Goal: Information Seeking & Learning: Check status

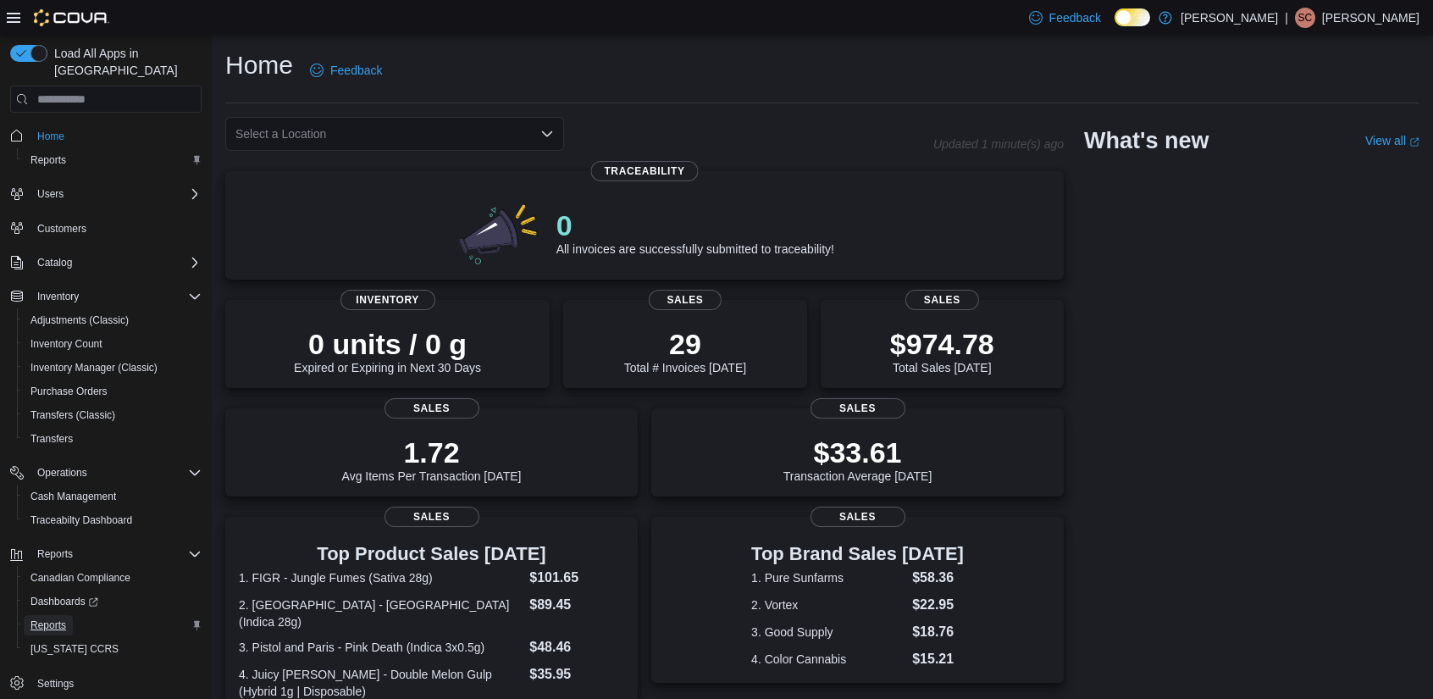
click at [53, 618] on span "Reports" at bounding box center [48, 625] width 36 height 14
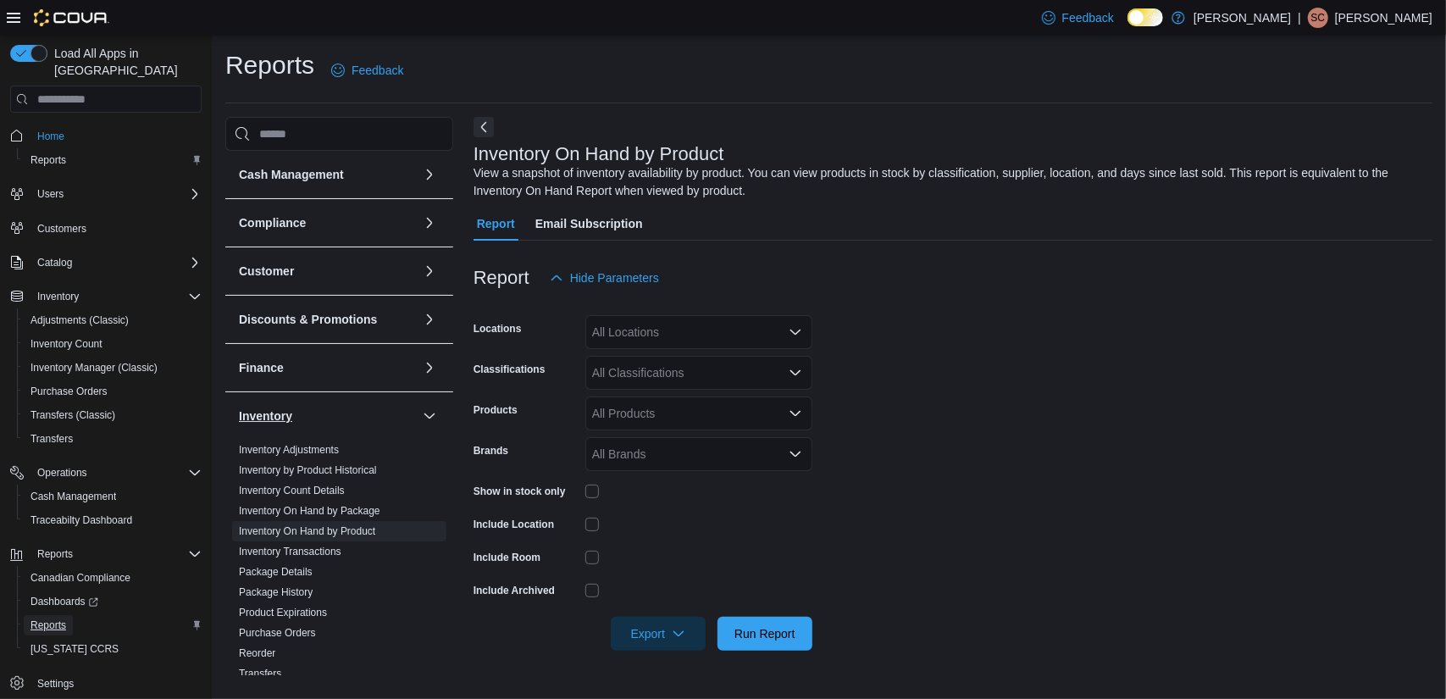
scroll to position [85, 0]
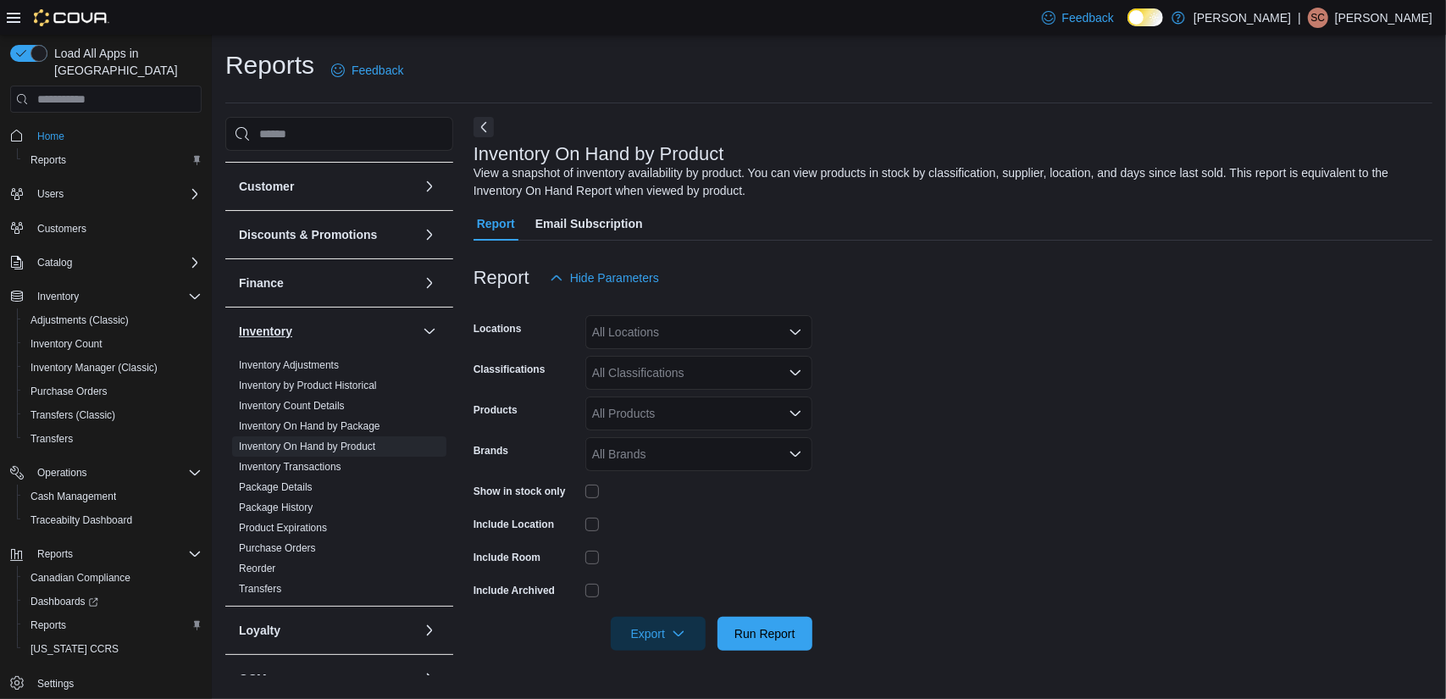
click at [391, 324] on button "Inventory" at bounding box center [327, 331] width 177 height 17
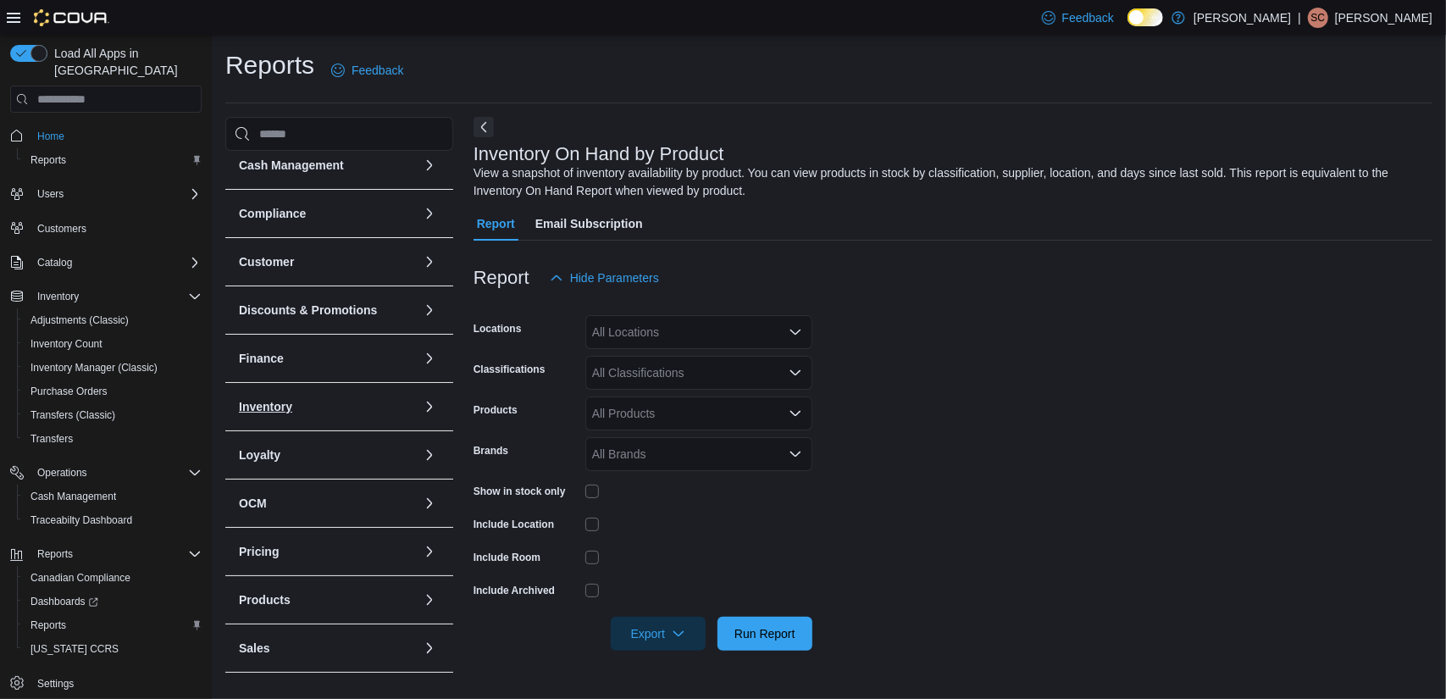
scroll to position [0, 0]
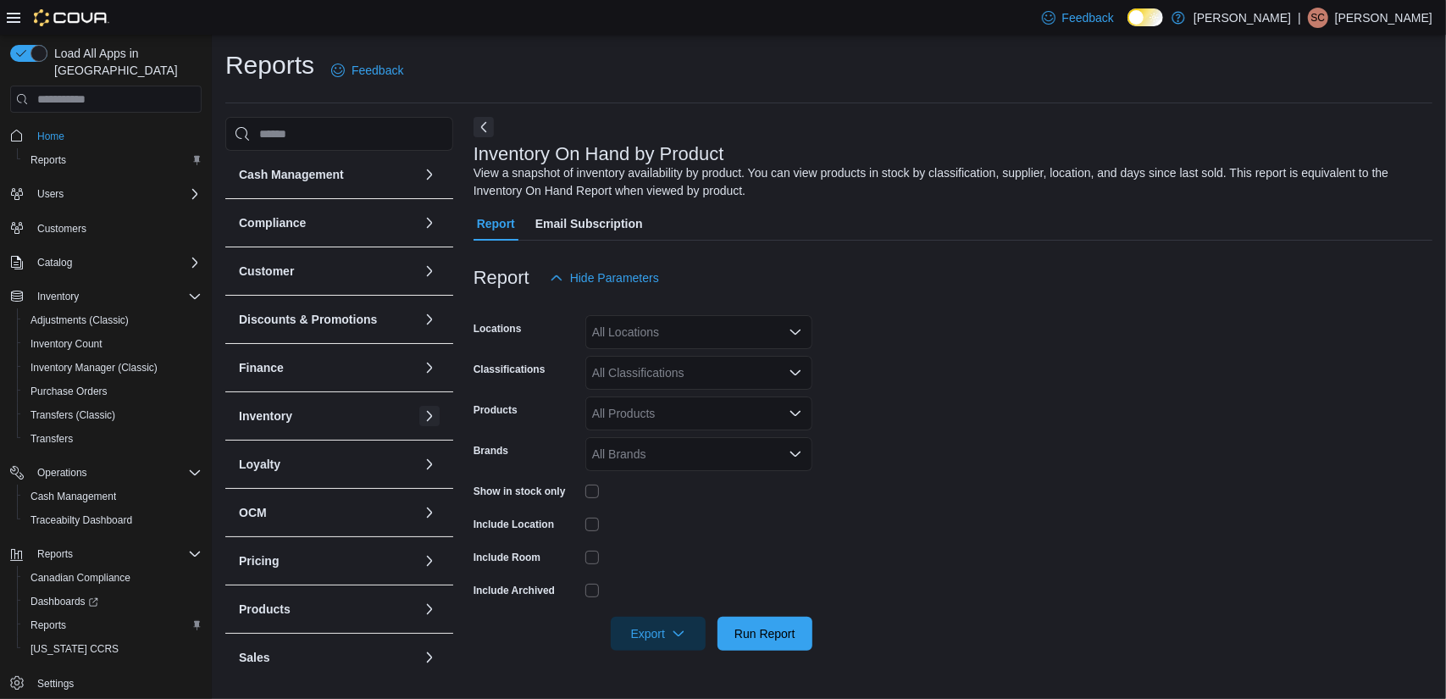
click at [419, 414] on button "button" at bounding box center [429, 416] width 20 height 20
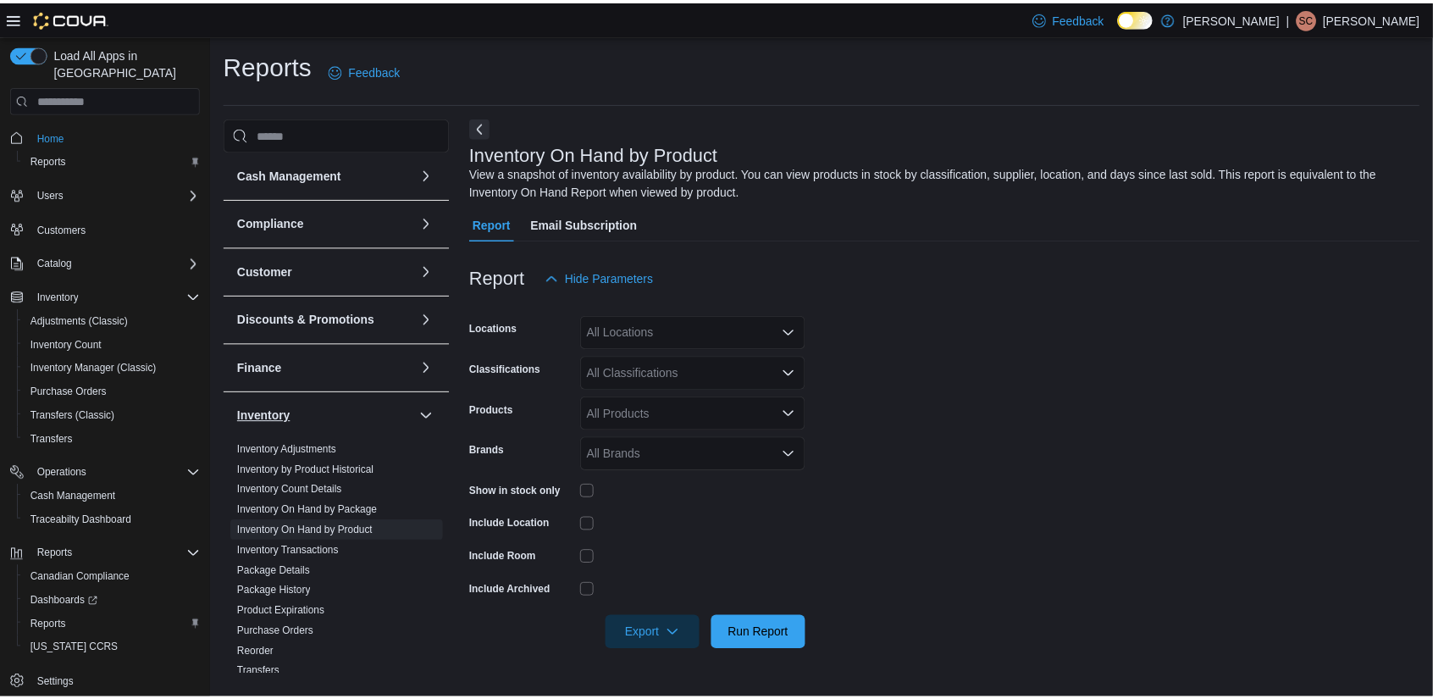
scroll to position [85, 0]
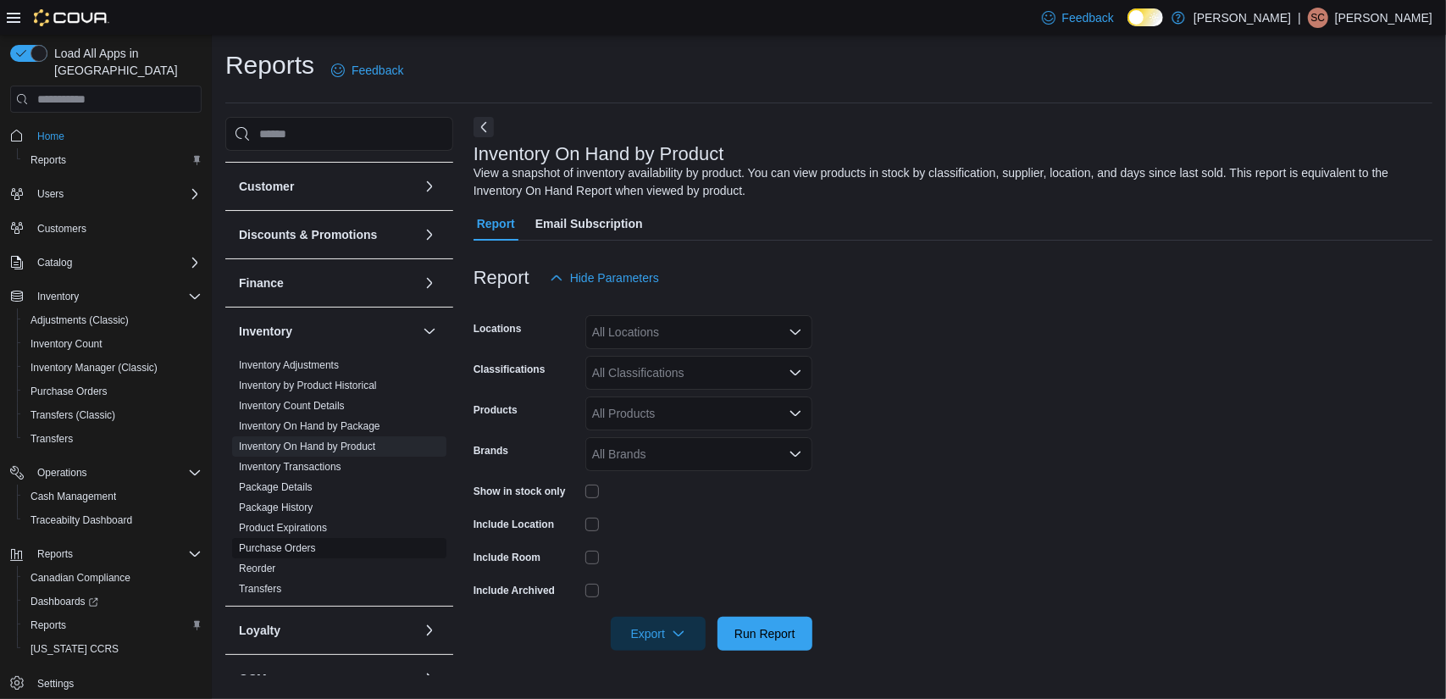
click at [288, 548] on link "Purchase Orders" at bounding box center [277, 548] width 77 height 12
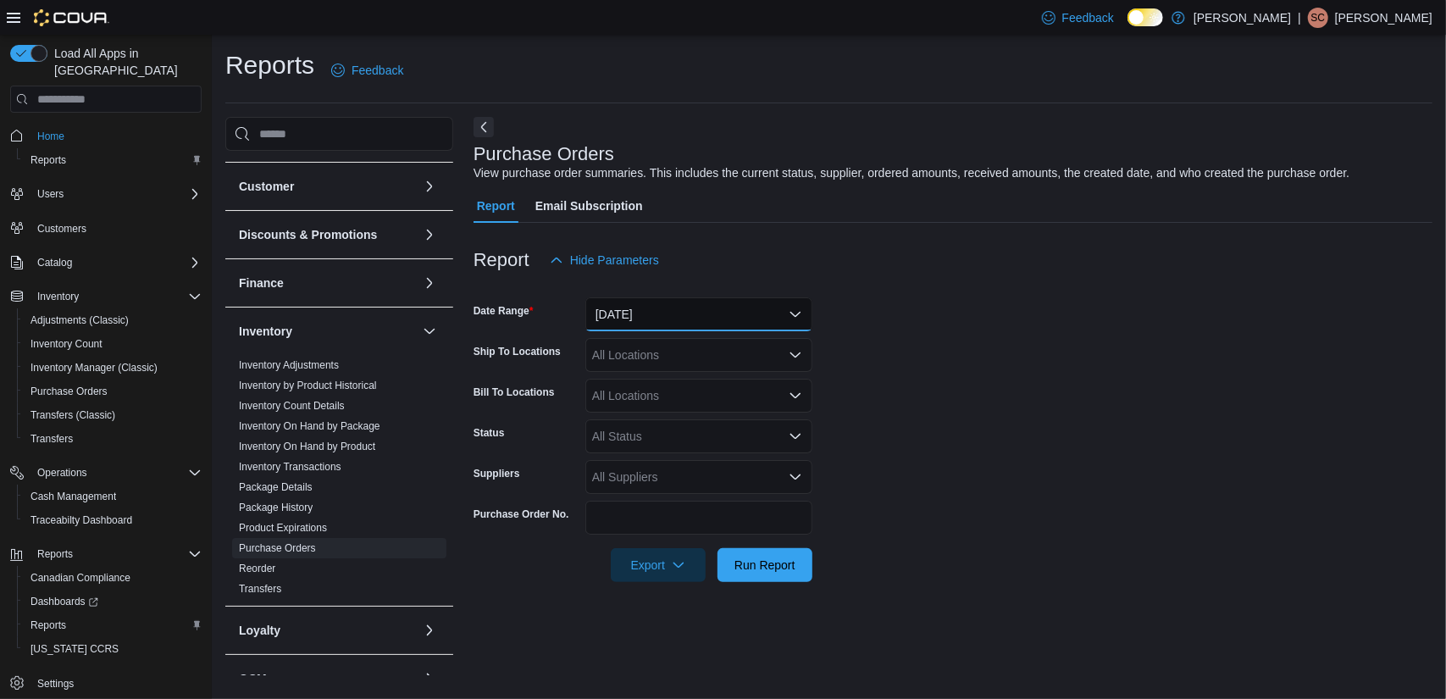
click at [645, 324] on button "Yesterday" at bounding box center [698, 314] width 227 height 34
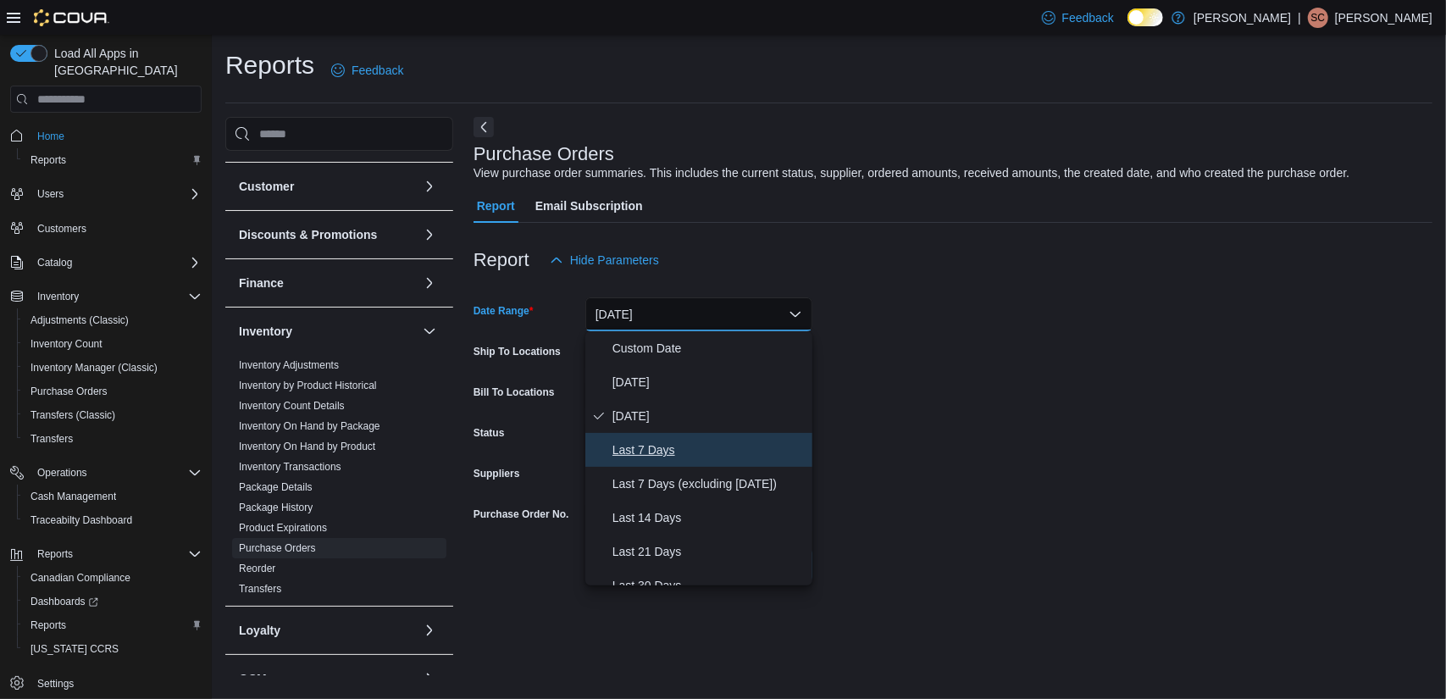
click at [684, 453] on span "Last 7 Days" at bounding box center [708, 450] width 193 height 20
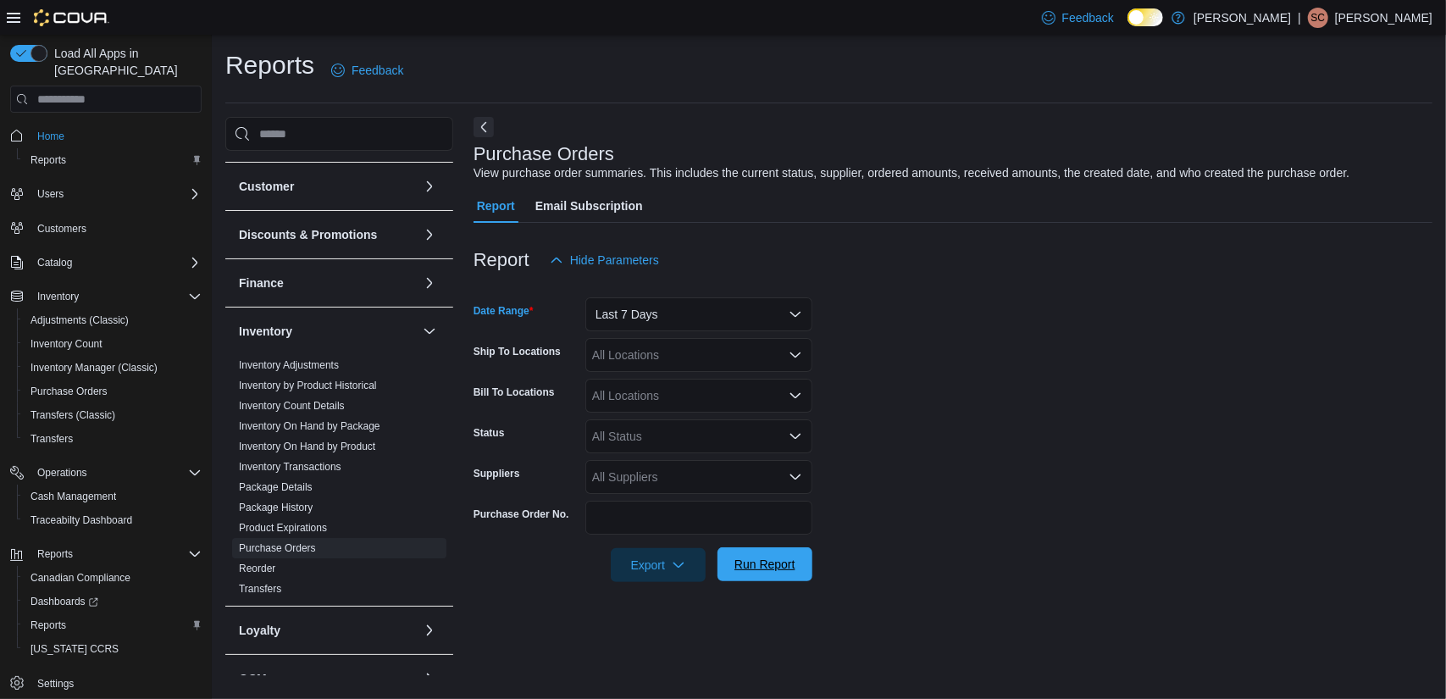
click at [751, 570] on span "Run Report" at bounding box center [764, 564] width 61 height 17
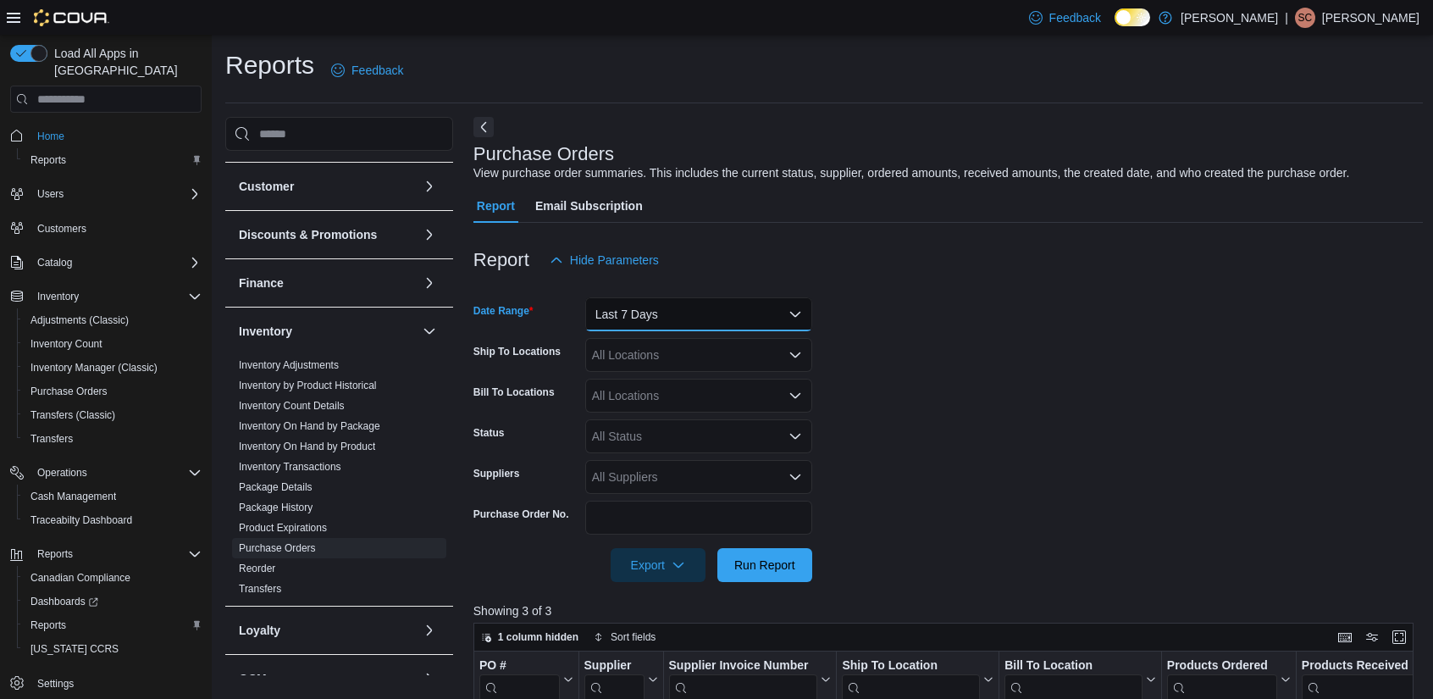
click at [788, 307] on button "Last 7 Days" at bounding box center [698, 314] width 227 height 34
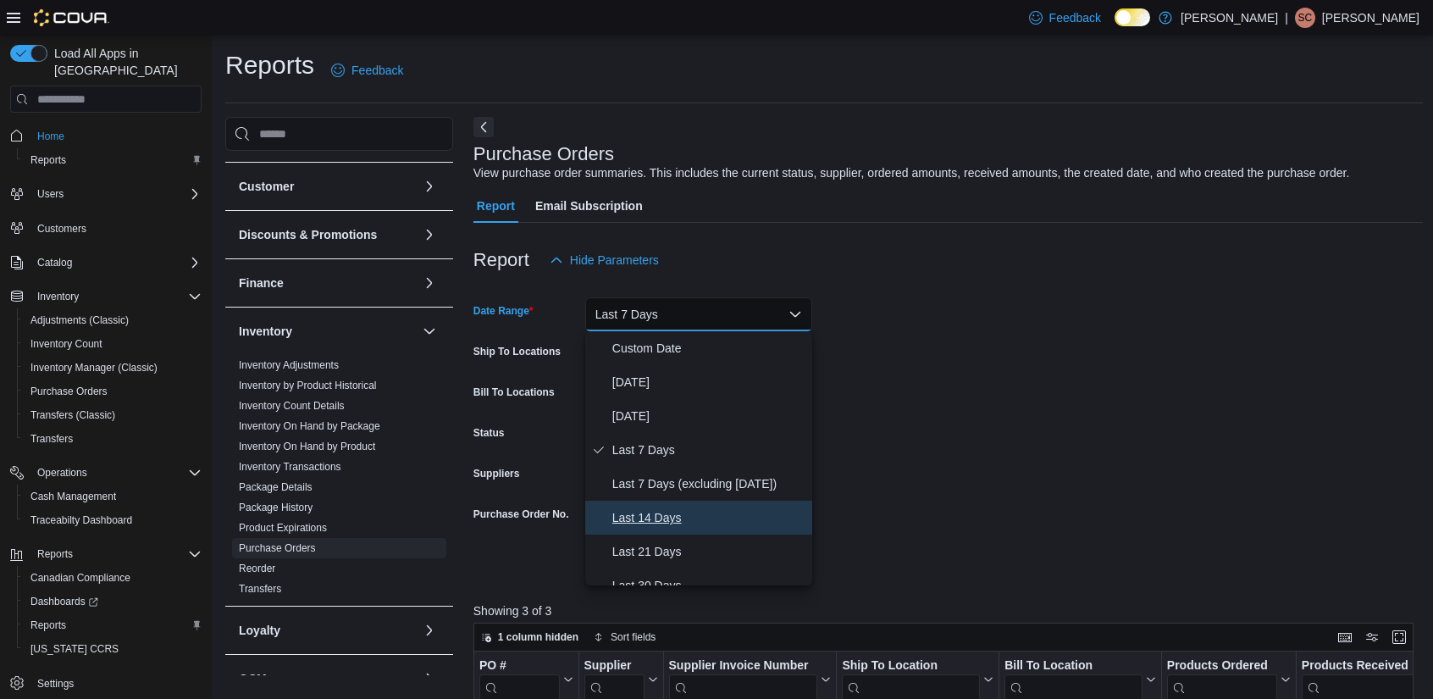
click at [726, 520] on span "Last 14 Days" at bounding box center [708, 517] width 193 height 20
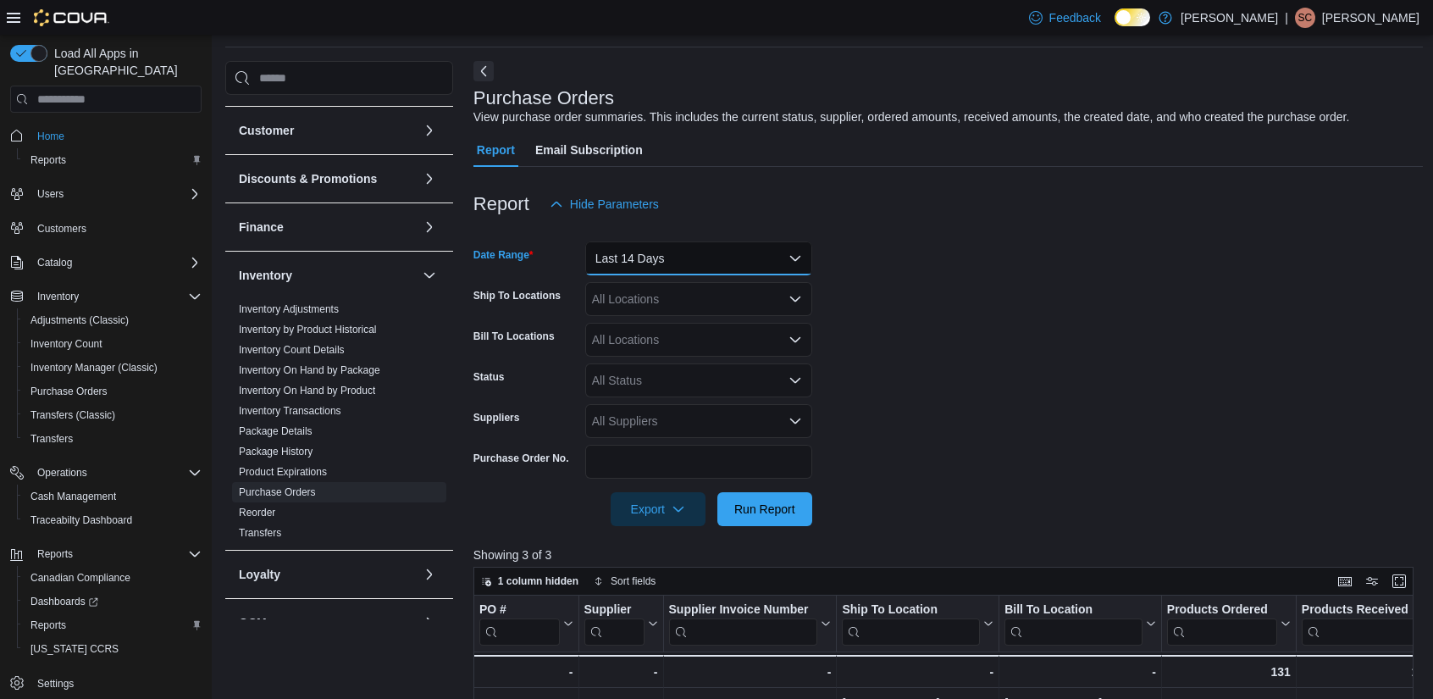
scroll to position [339, 0]
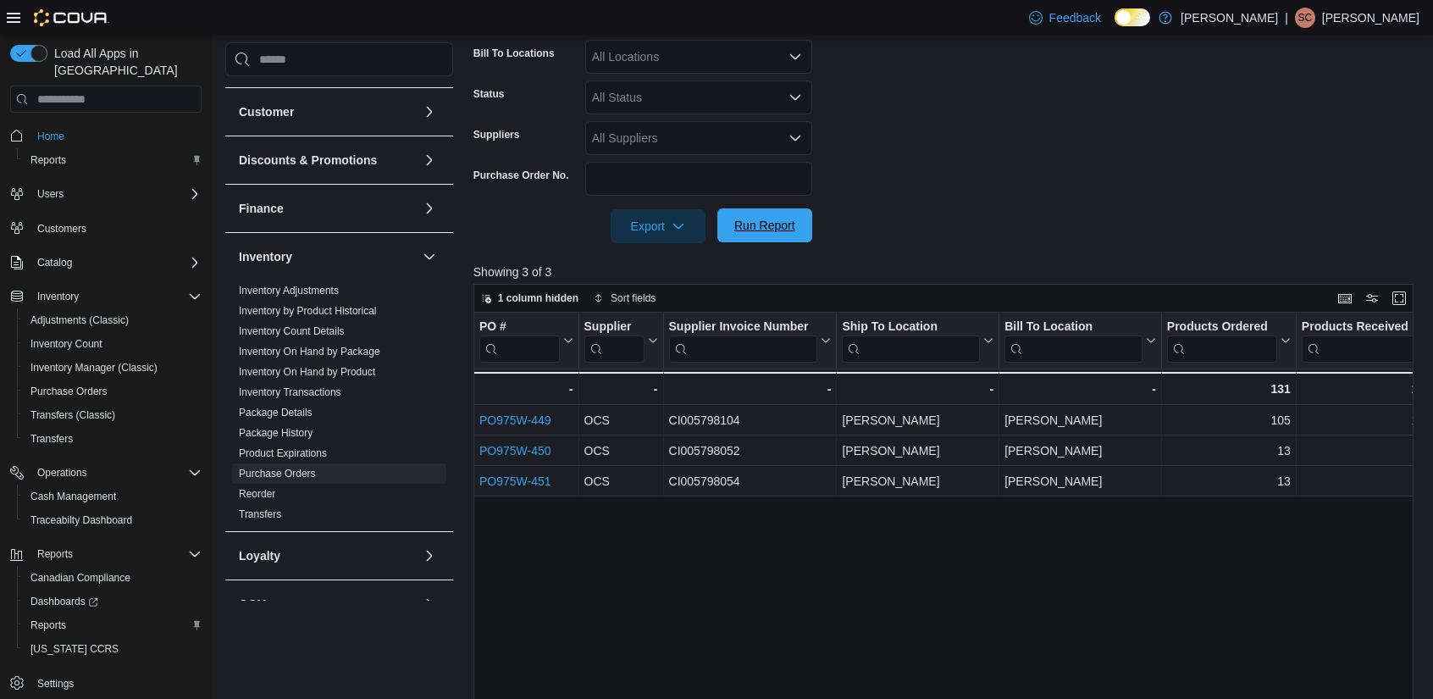
click at [763, 218] on span "Run Report" at bounding box center [765, 225] width 75 height 34
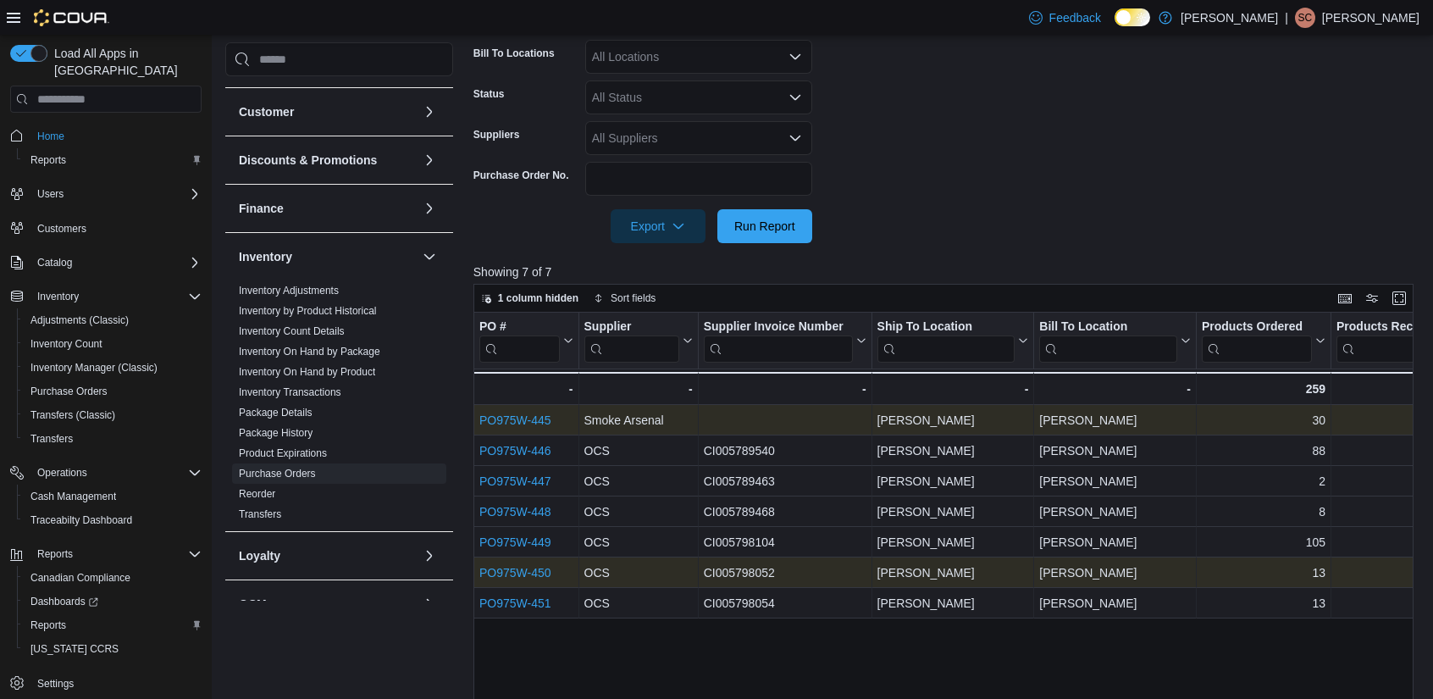
click at [535, 417] on link "PO975W-445" at bounding box center [515, 420] width 72 height 14
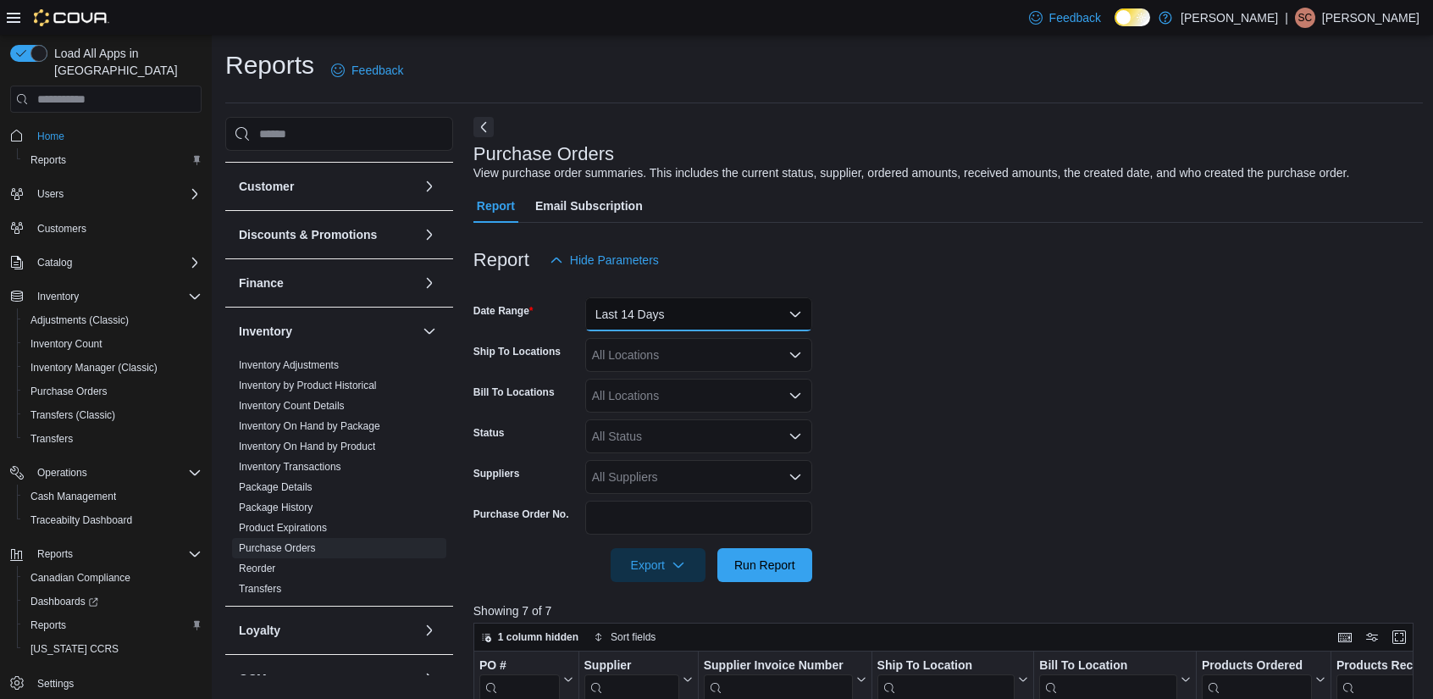
click at [692, 316] on button "Last 14 Days" at bounding box center [698, 314] width 227 height 34
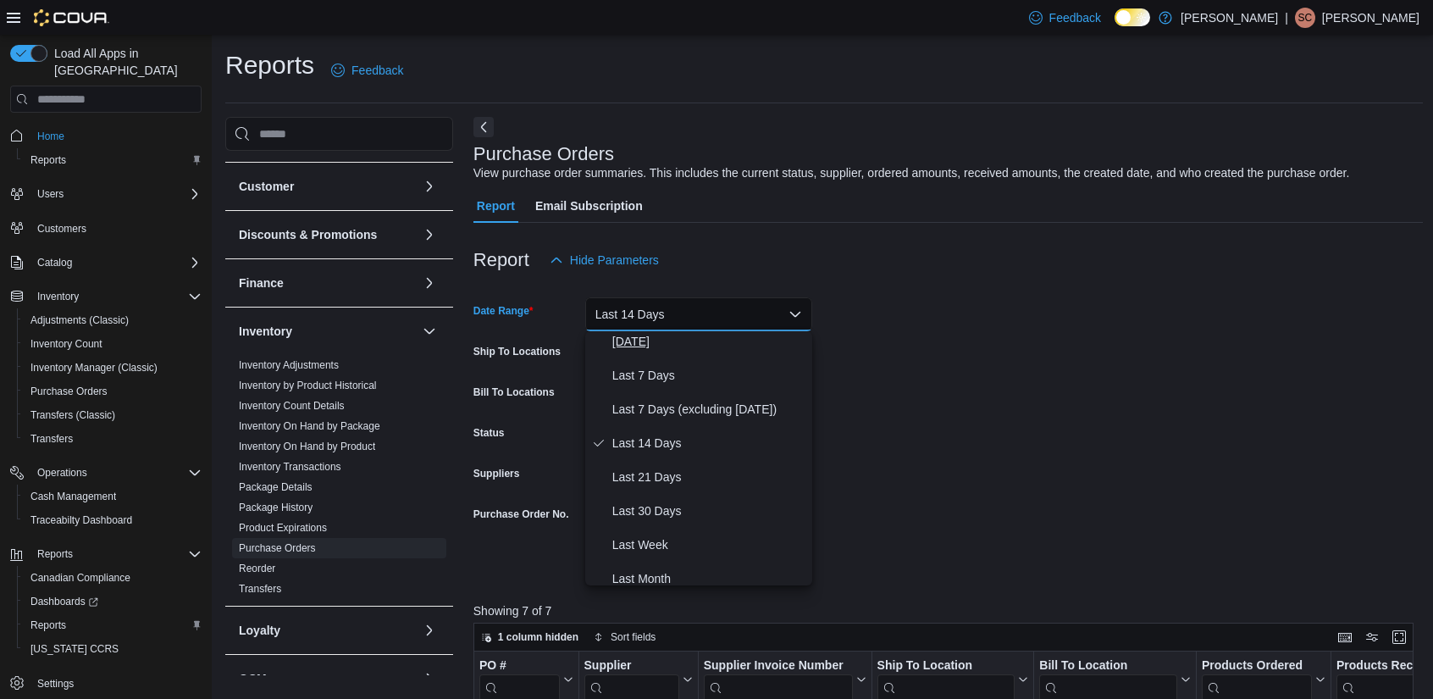
scroll to position [85, 0]
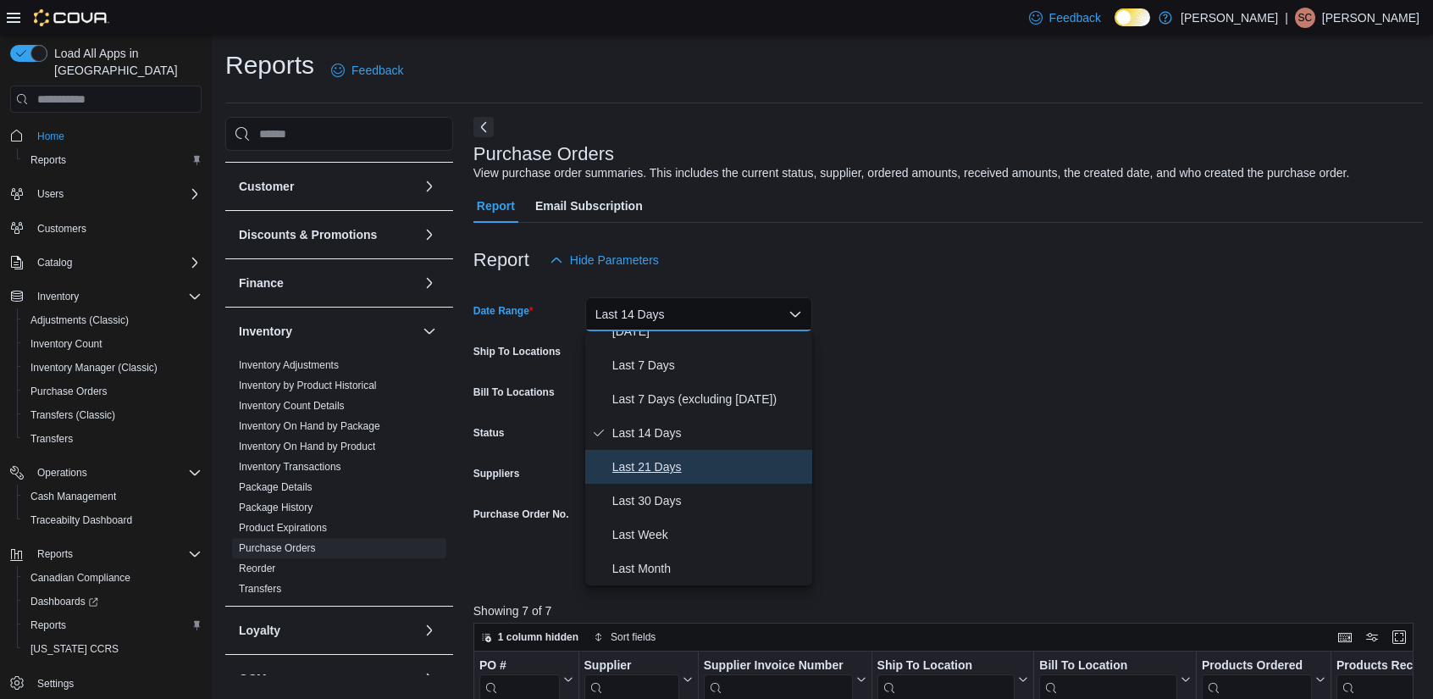
click at [670, 472] on span "Last 21 Days" at bounding box center [708, 467] width 193 height 20
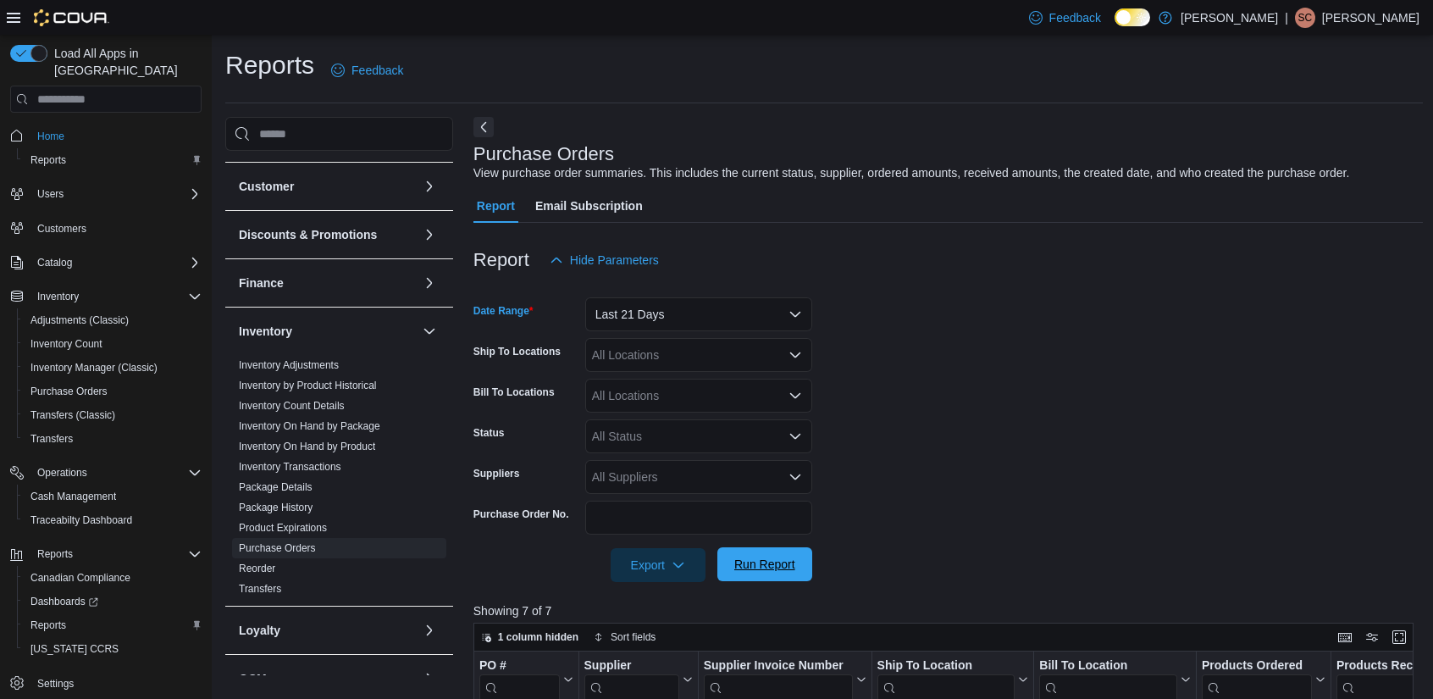
click at [763, 564] on span "Run Report" at bounding box center [764, 564] width 61 height 17
click at [686, 310] on button "Last 21 Days" at bounding box center [698, 314] width 227 height 34
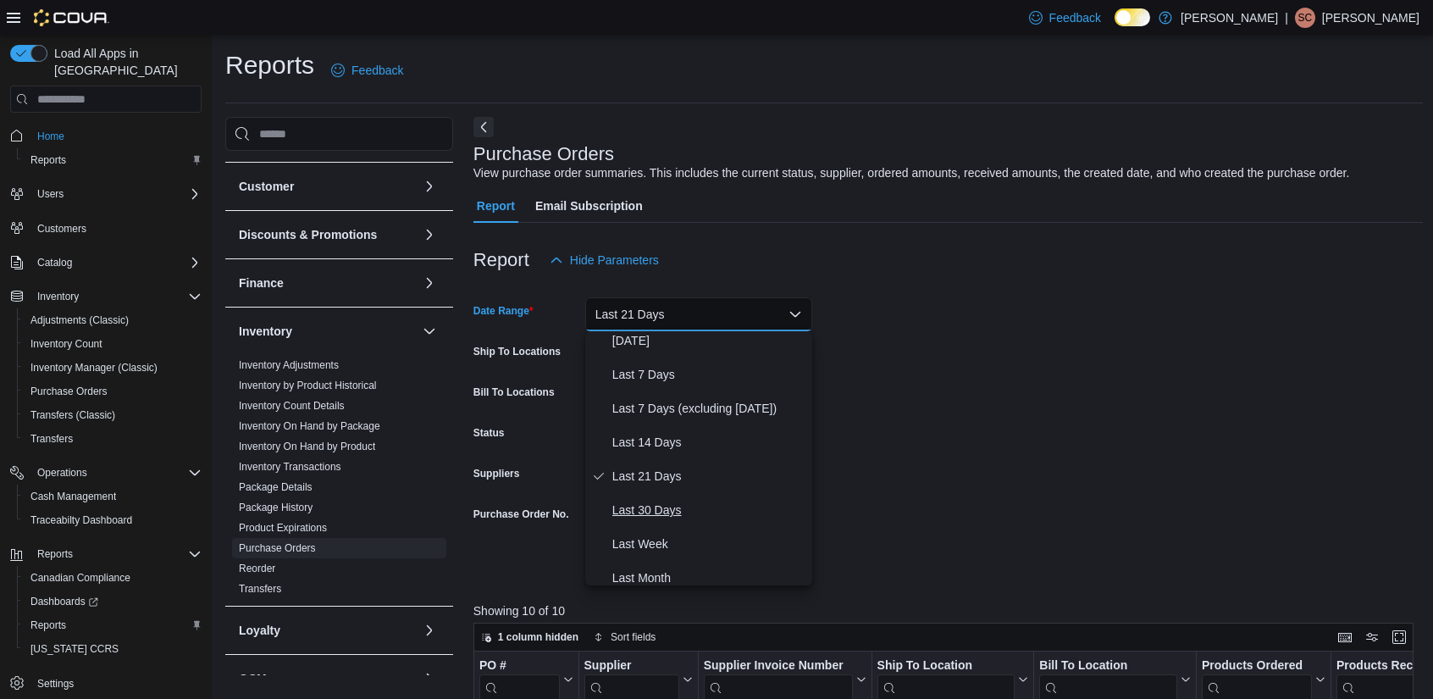
scroll to position [85, 0]
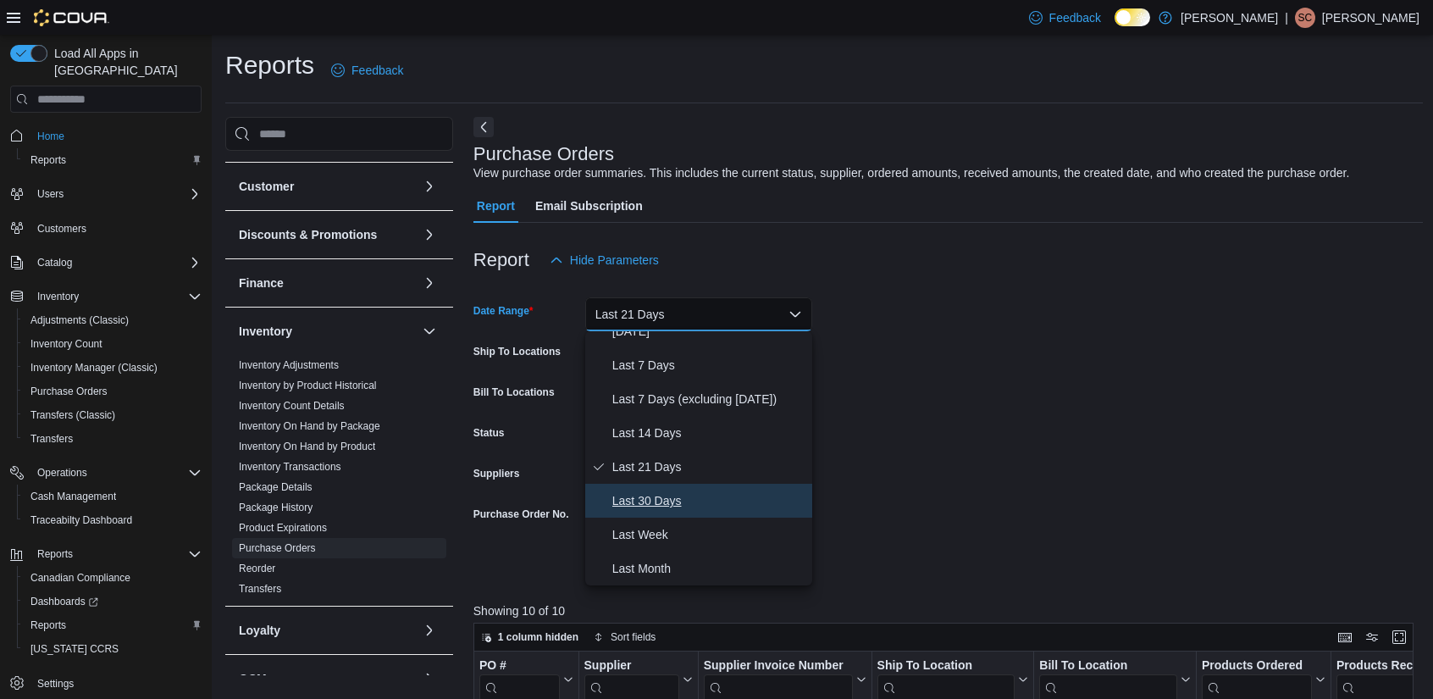
click at [667, 501] on span "Last 30 Days" at bounding box center [708, 500] width 193 height 20
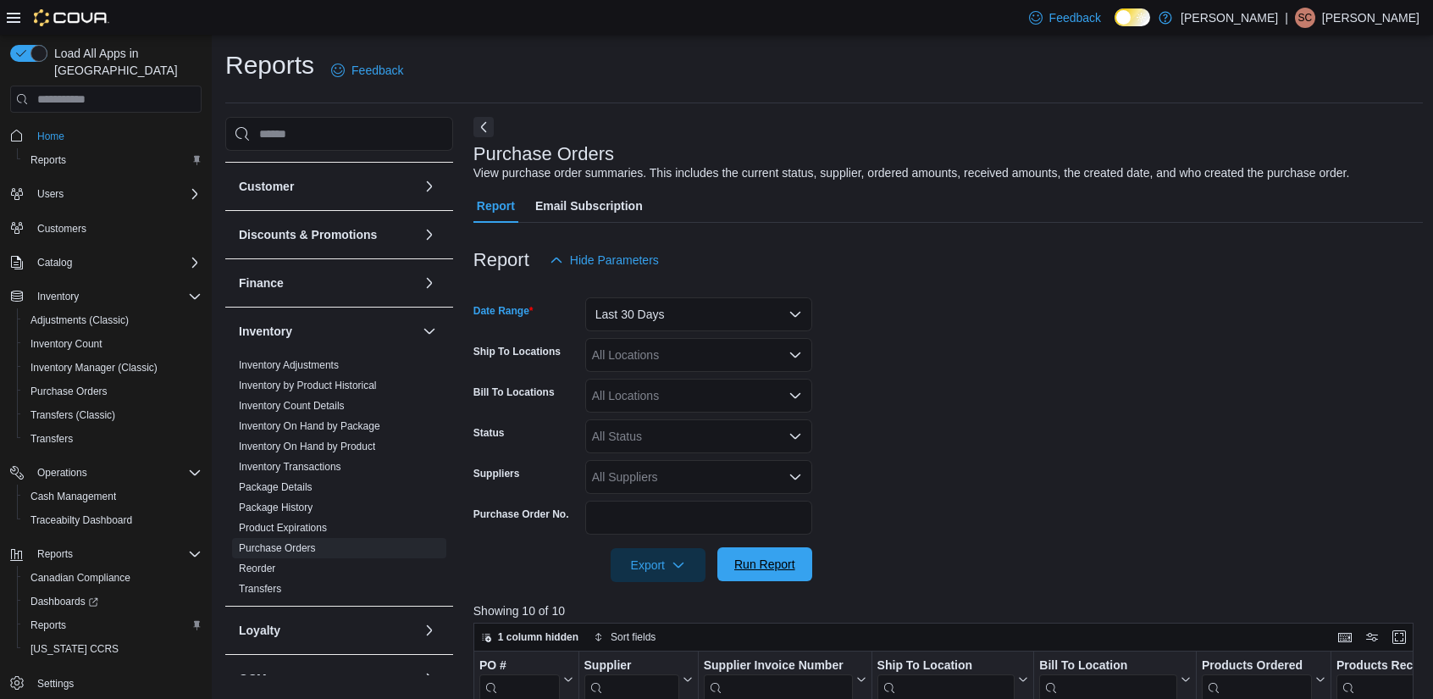
click at [767, 557] on span "Run Report" at bounding box center [764, 564] width 61 height 17
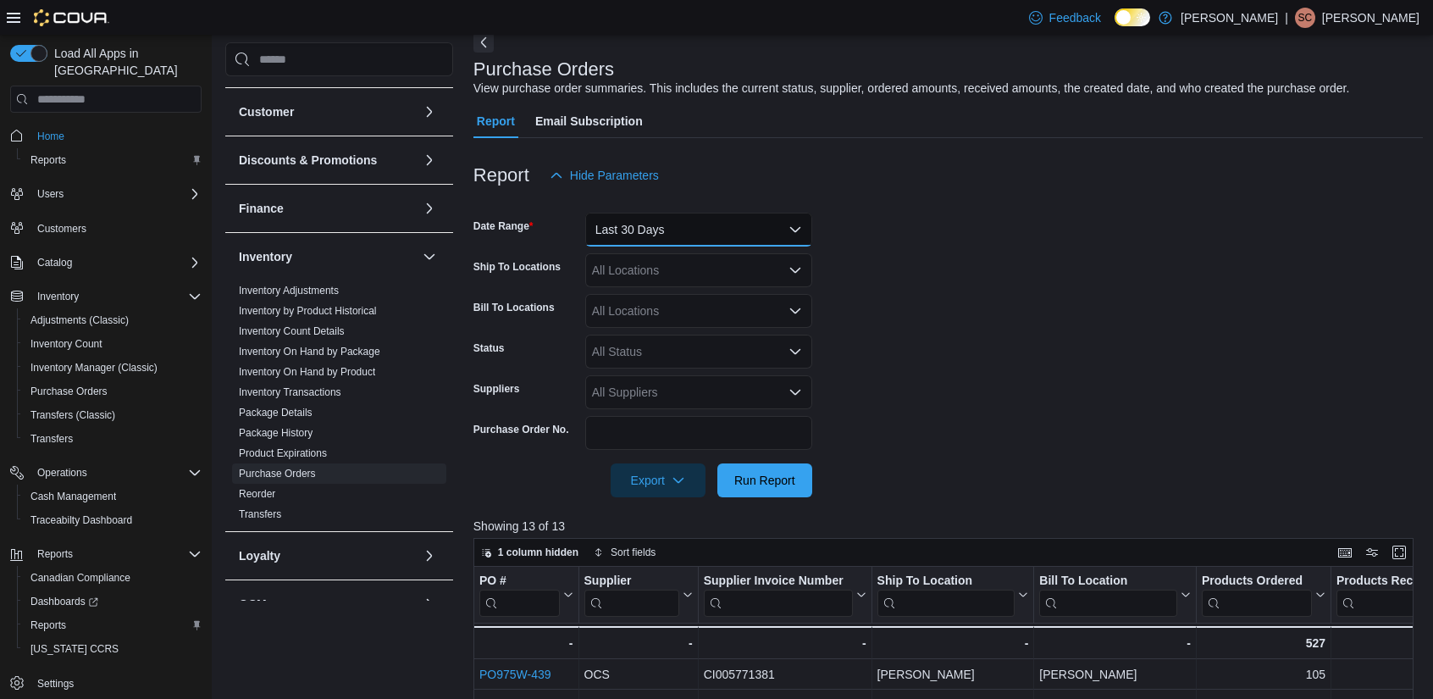
click at [699, 218] on button "Last 30 Days" at bounding box center [698, 230] width 227 height 34
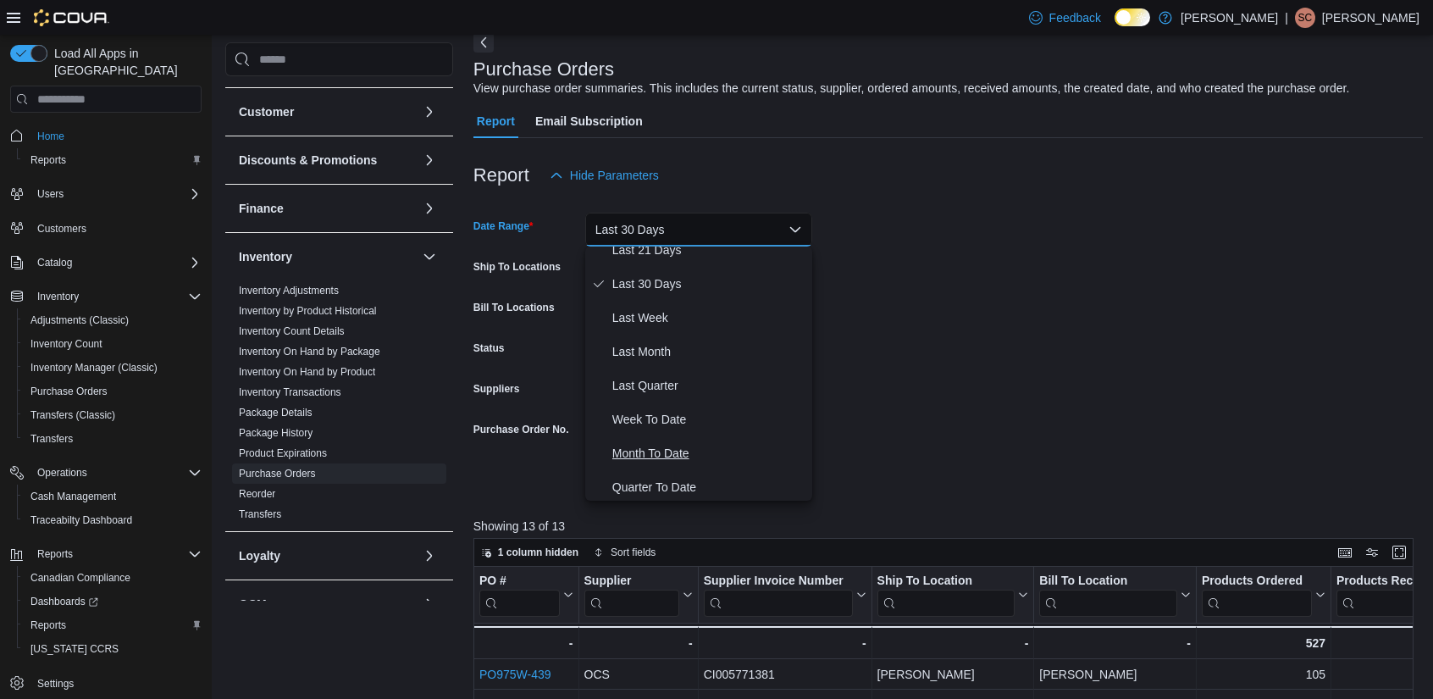
scroll to position [254, 0]
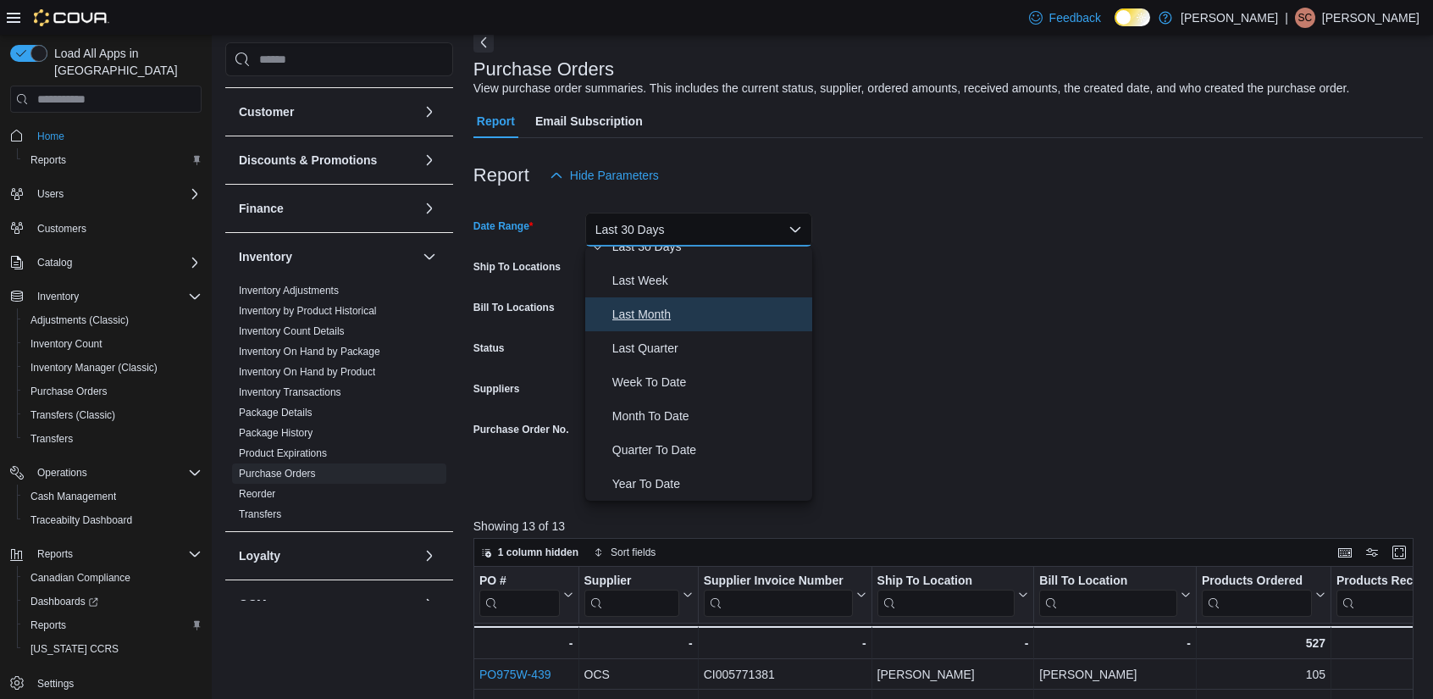
click at [687, 312] on span "Last Month" at bounding box center [708, 314] width 193 height 20
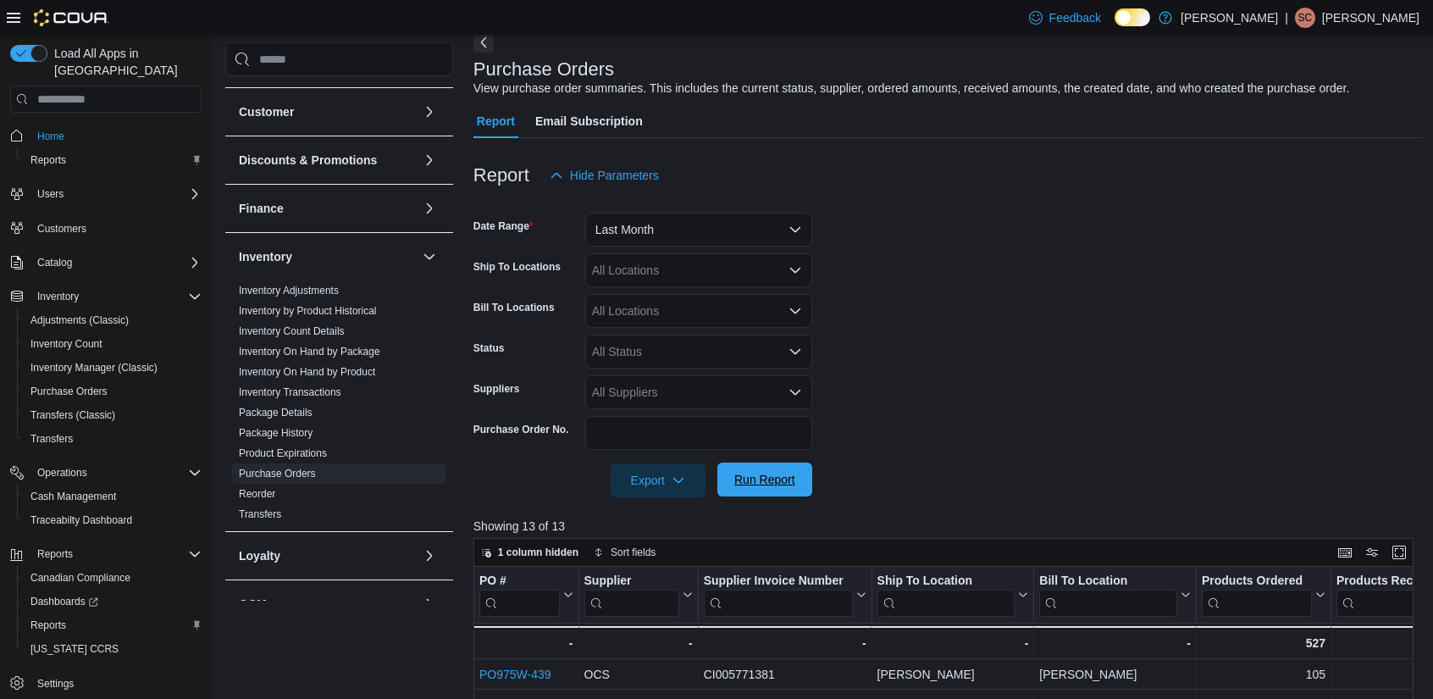
click at [764, 487] on span "Run Report" at bounding box center [764, 479] width 61 height 17
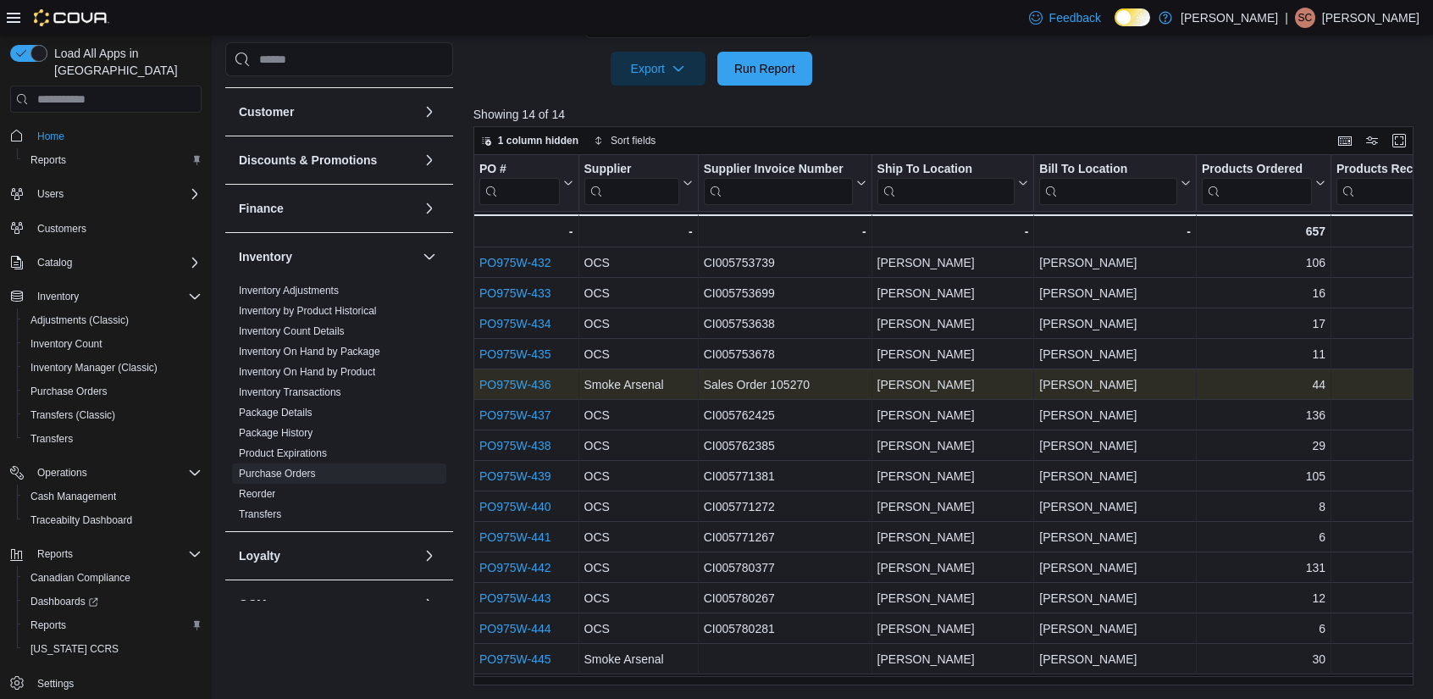
click at [513, 380] on link "PO975W-436" at bounding box center [515, 385] width 72 height 14
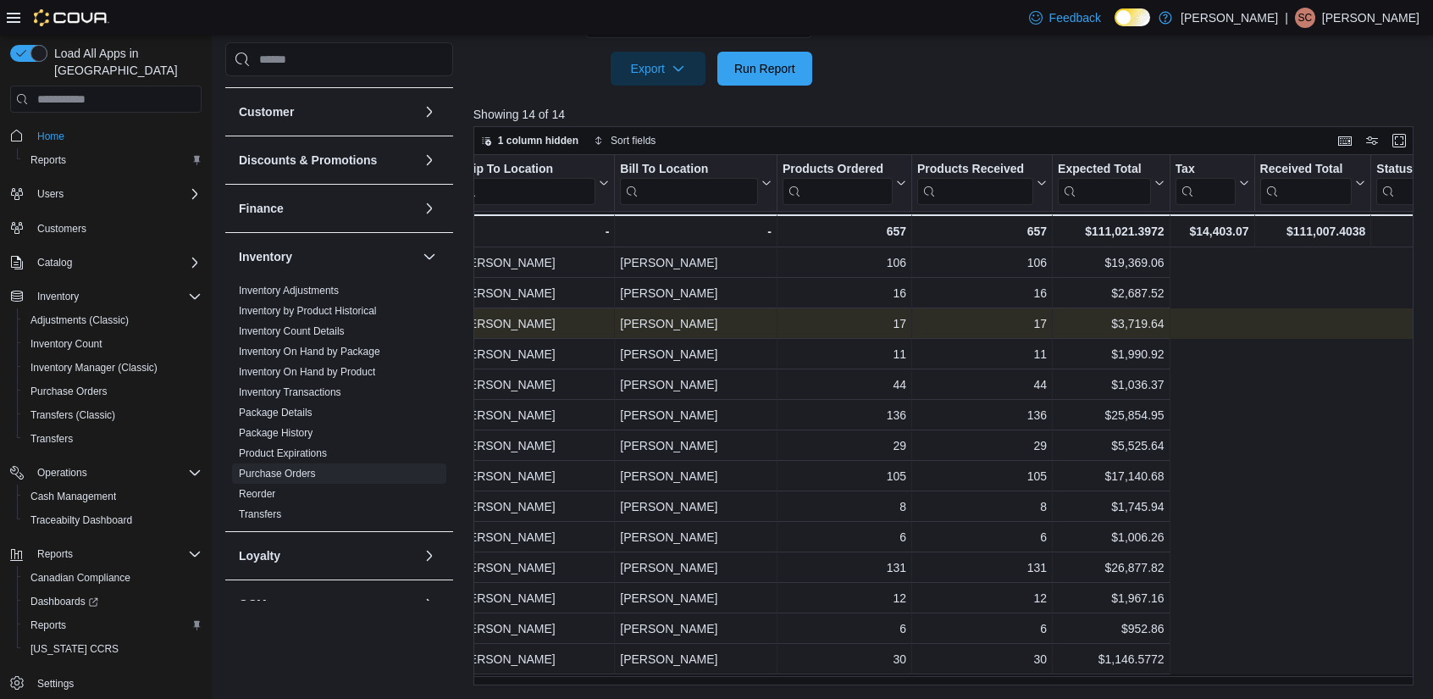
scroll to position [0, 2]
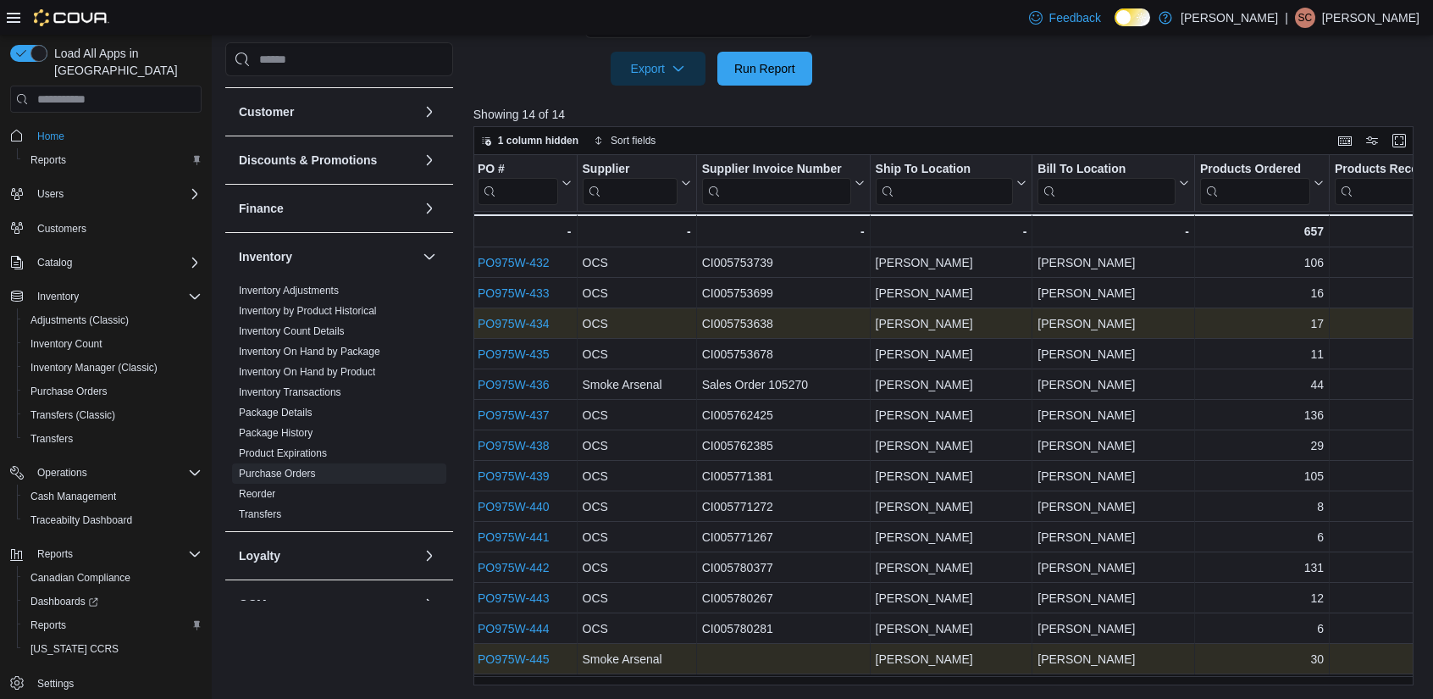
click at [518, 657] on link "PO975W-445" at bounding box center [514, 659] width 72 height 14
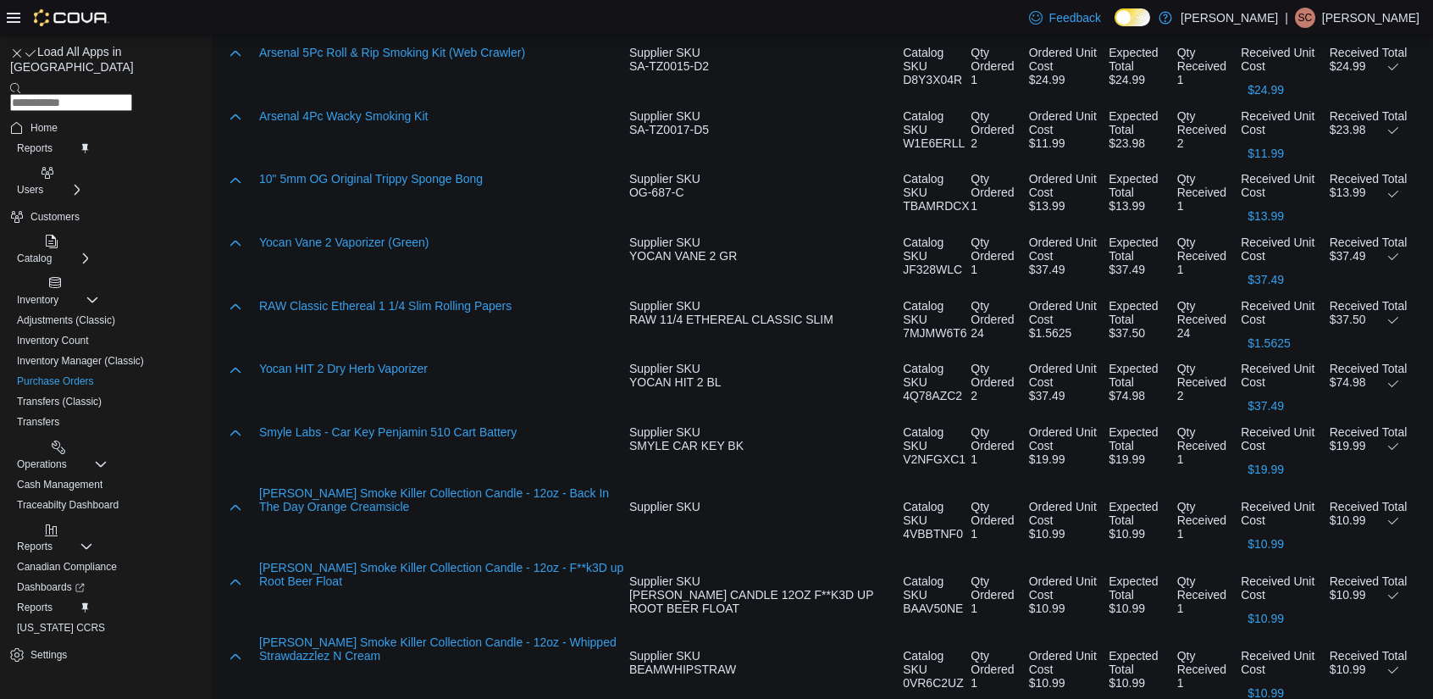
scroll to position [1007, 0]
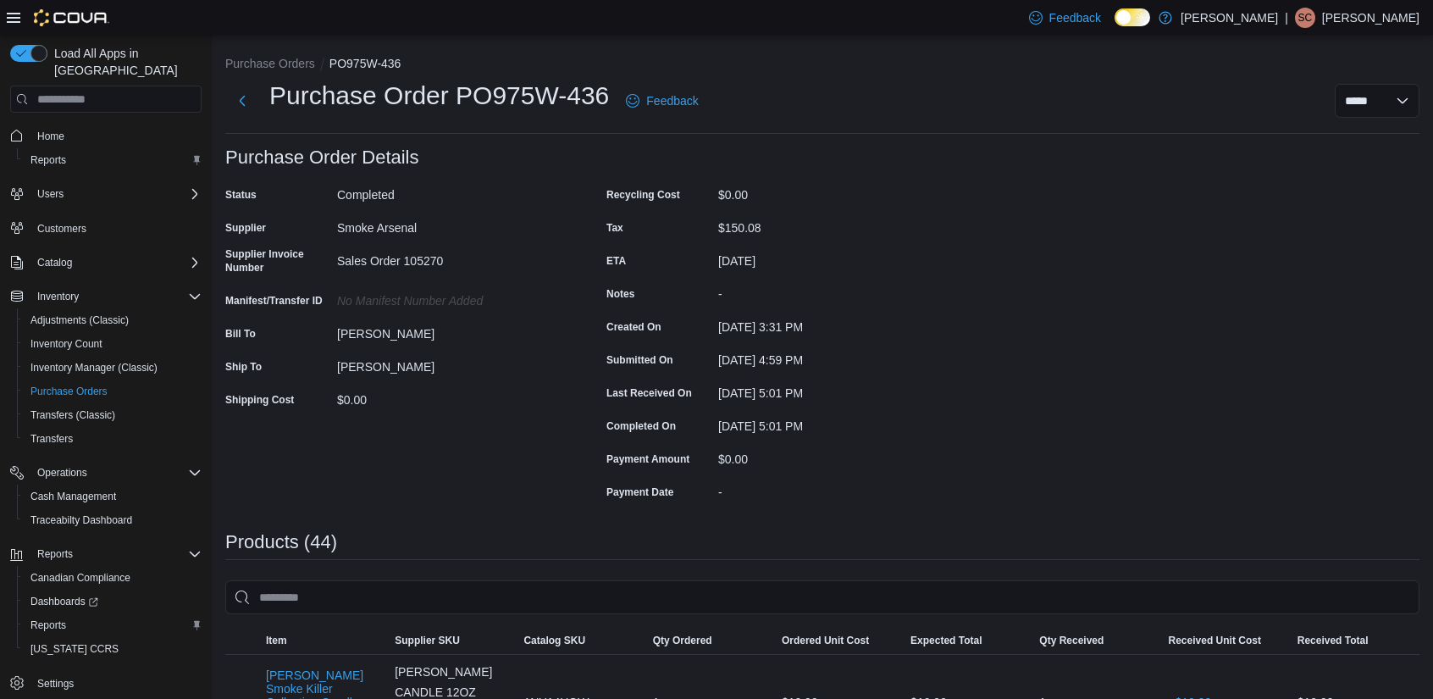
drag, startPoint x: 605, startPoint y: 345, endPoint x: 520, endPoint y: 257, distance: 122.2
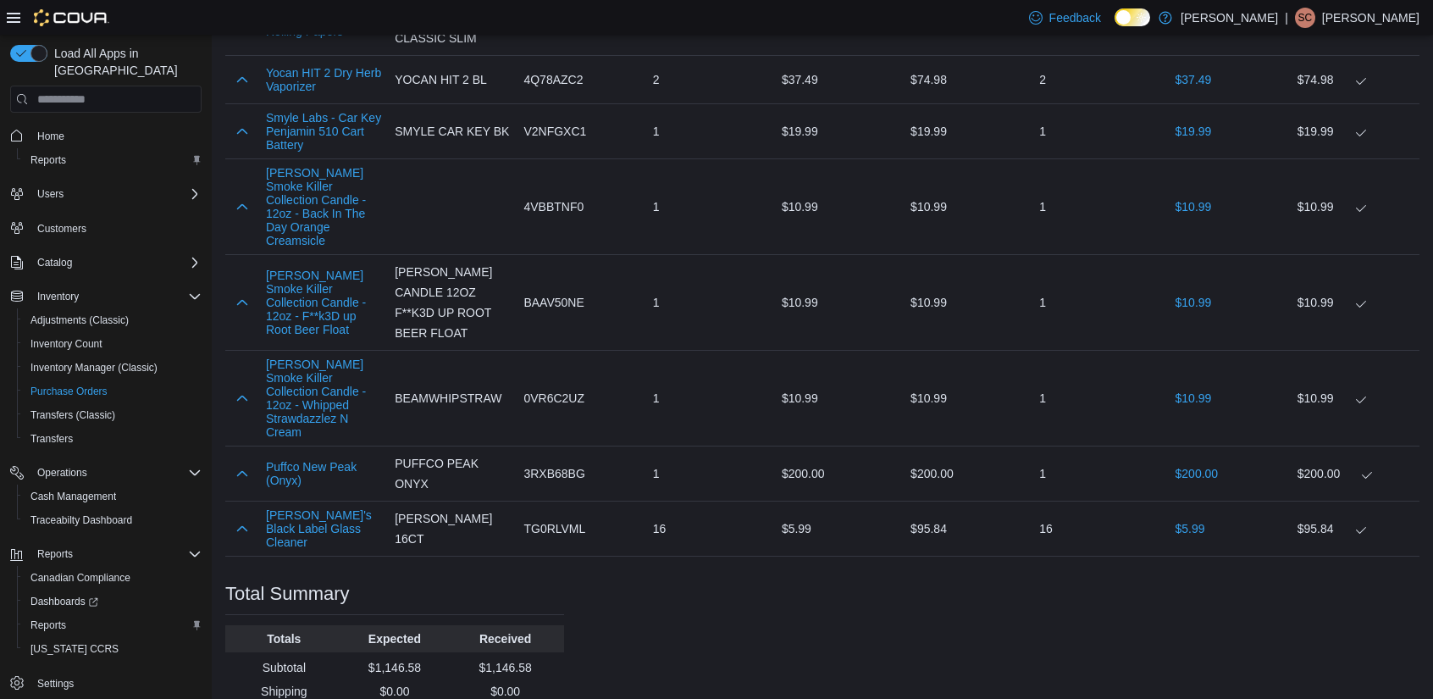
scroll to position [1007, 0]
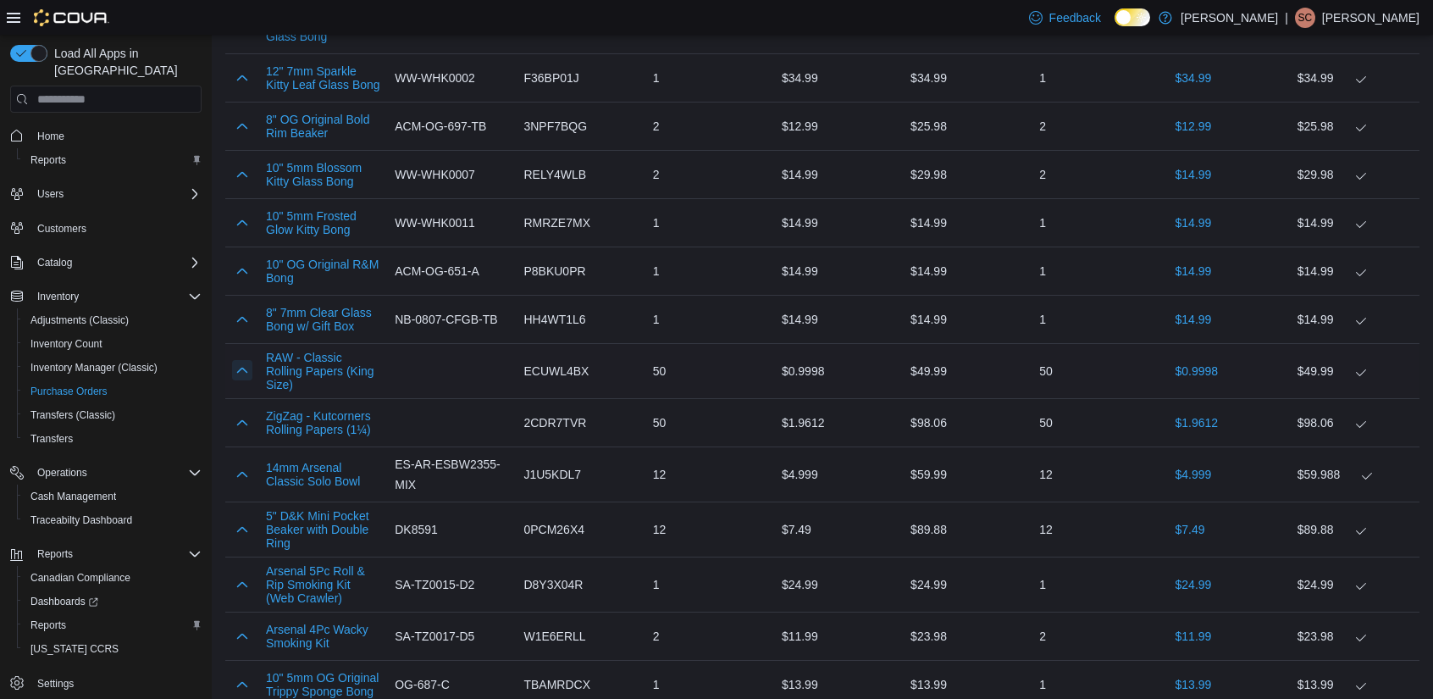
click at [235, 360] on button "button" at bounding box center [242, 370] width 20 height 20
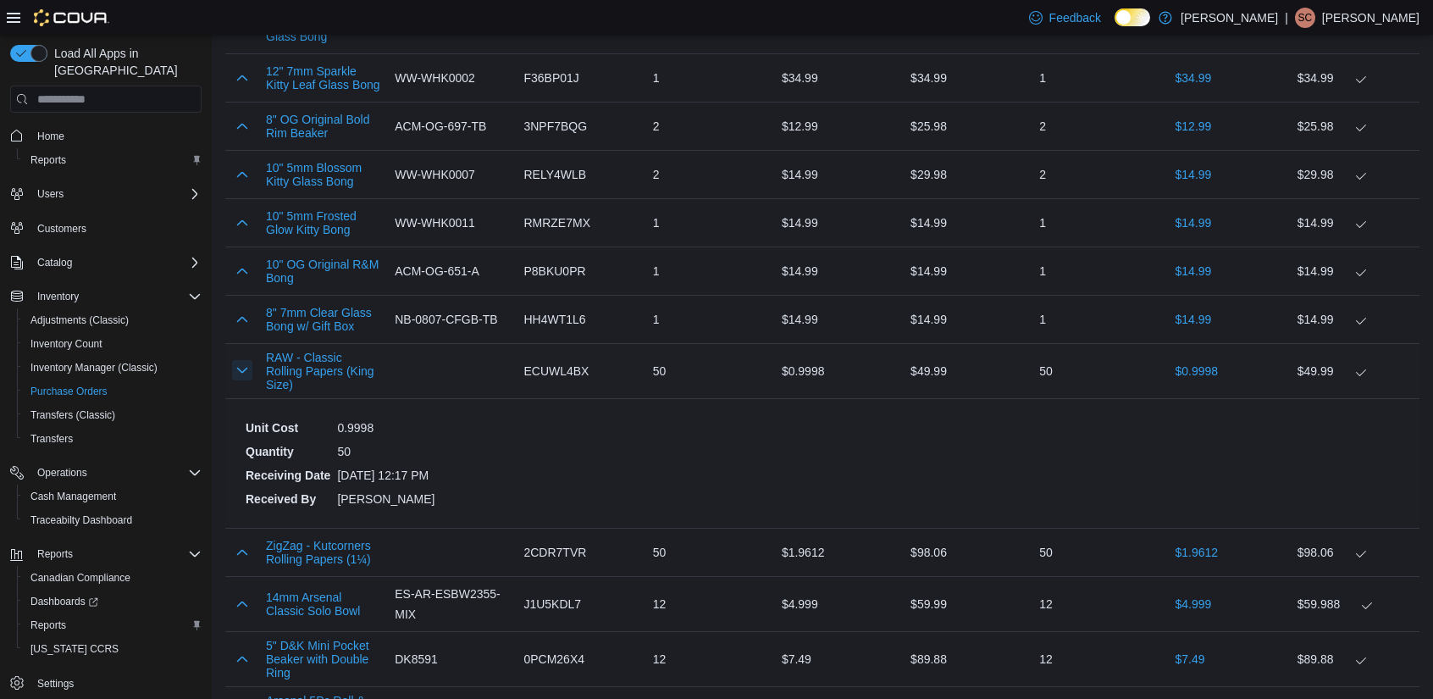
click at [235, 360] on button "button" at bounding box center [242, 370] width 20 height 20
